Goal: Transaction & Acquisition: Purchase product/service

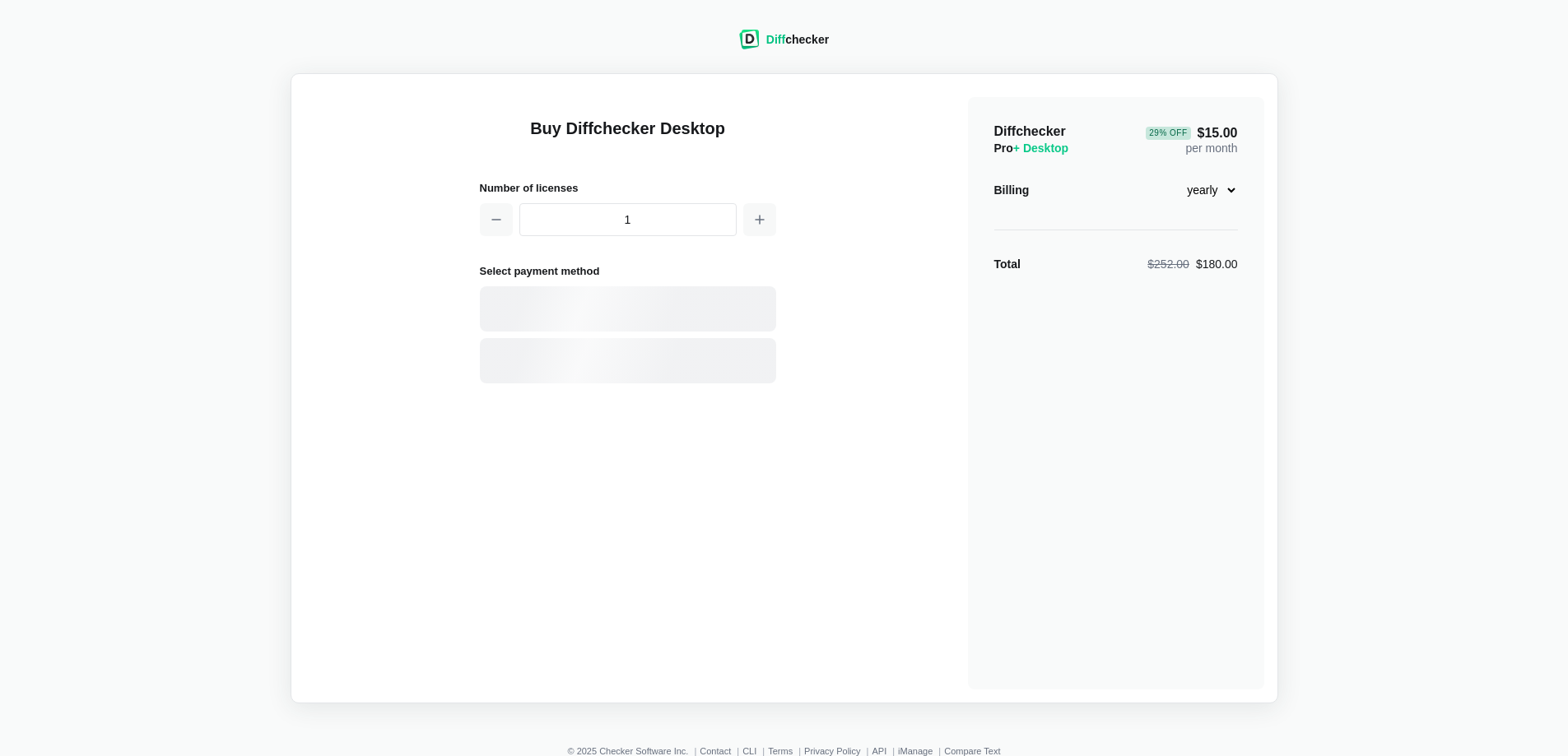
click at [1220, 194] on select "monthly yearly" at bounding box center [1202, 189] width 71 height 28
click at [1168, 176] on select "monthly yearly" at bounding box center [1202, 189] width 71 height 28
drag, startPoint x: 1218, startPoint y: 189, endPoint x: 1216, endPoint y: 204, distance: 15.1
click at [1218, 190] on select "monthly yearly" at bounding box center [1202, 189] width 71 height 28
click at [1168, 176] on select "monthly yearly" at bounding box center [1202, 189] width 71 height 28
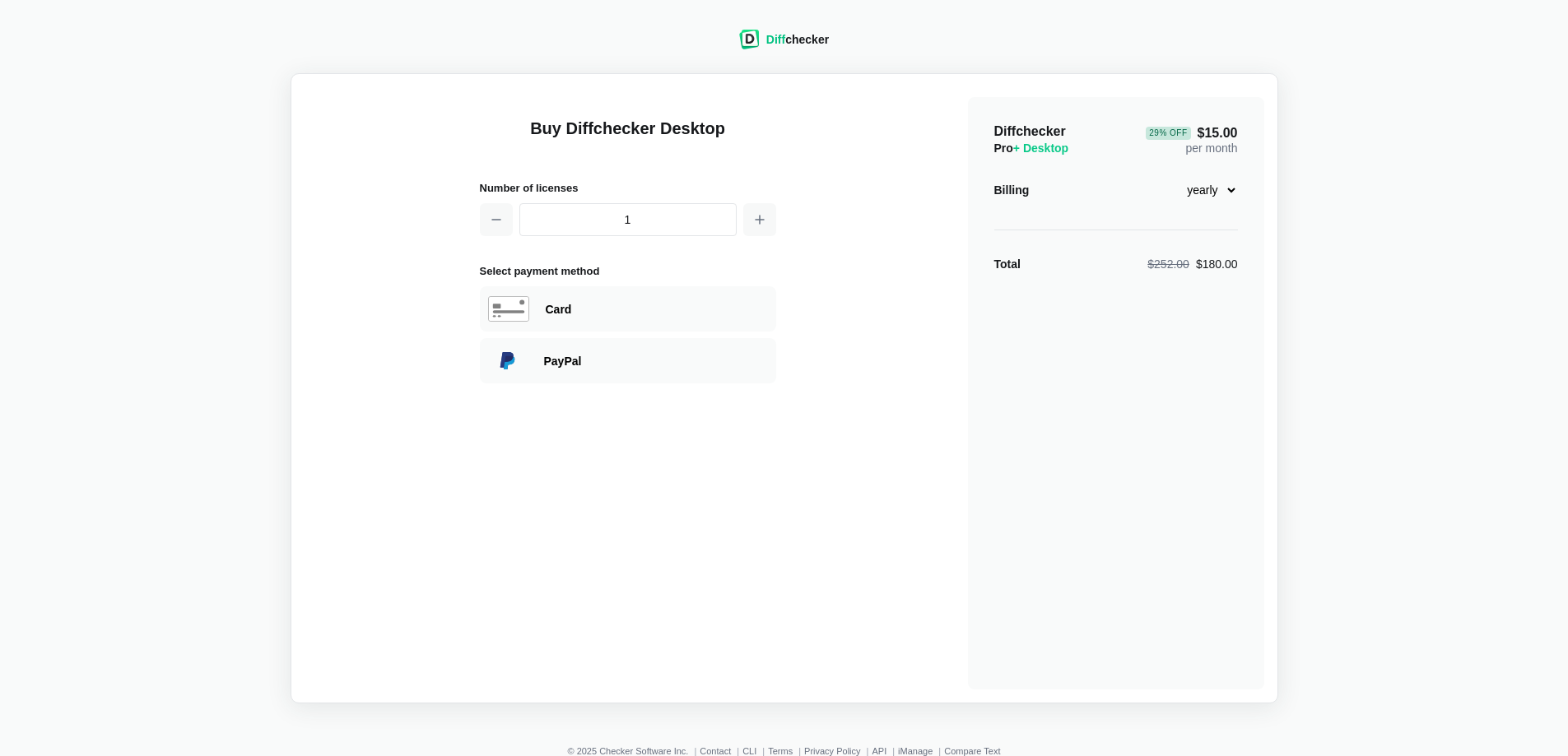
click at [1233, 199] on select "monthly yearly" at bounding box center [1202, 189] width 71 height 28
click at [1168, 176] on select "monthly yearly" at bounding box center [1202, 189] width 71 height 28
click at [1213, 190] on select "monthly yearly" at bounding box center [1202, 189] width 71 height 28
select select "desktop-monthly-21"
click at [1168, 176] on select "monthly yearly" at bounding box center [1202, 189] width 71 height 28
